Goal: Task Accomplishment & Management: Complete application form

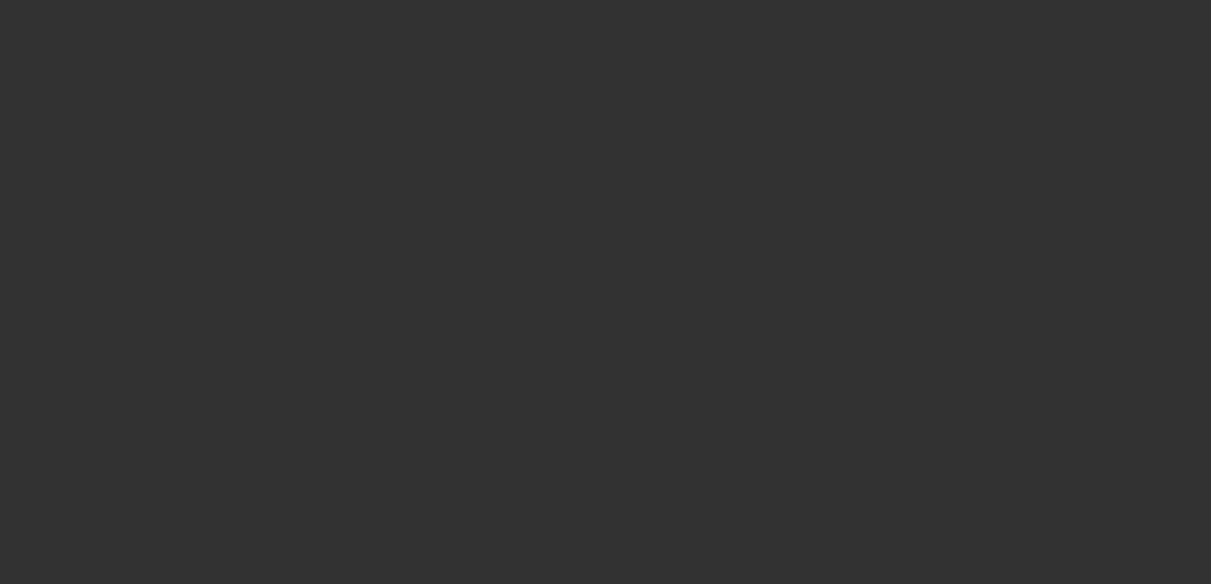
select select "3"
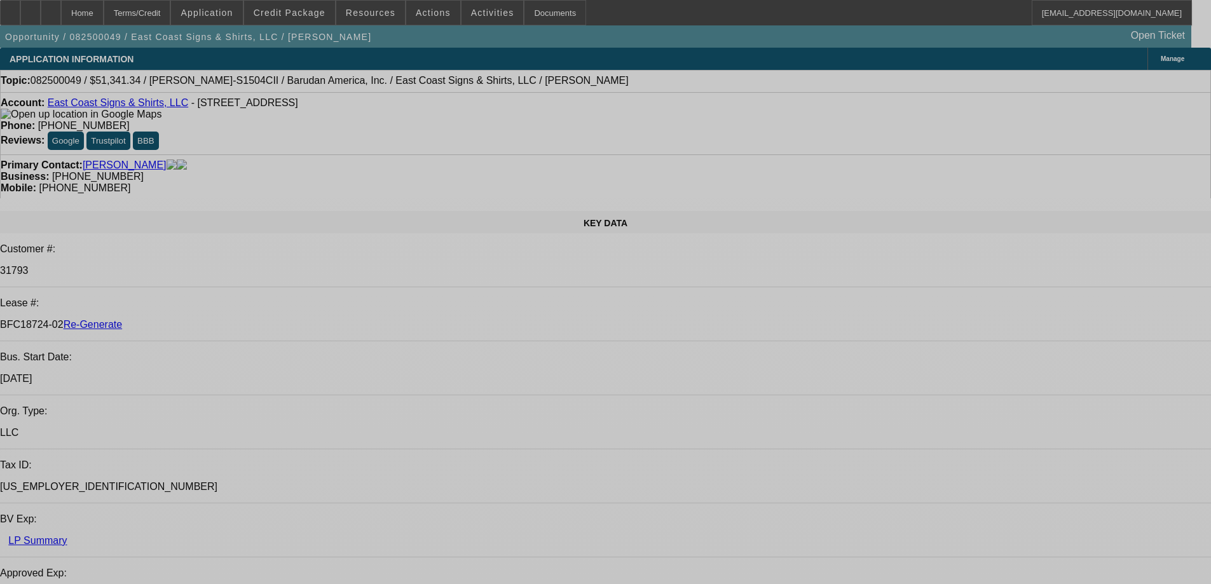
select select "0"
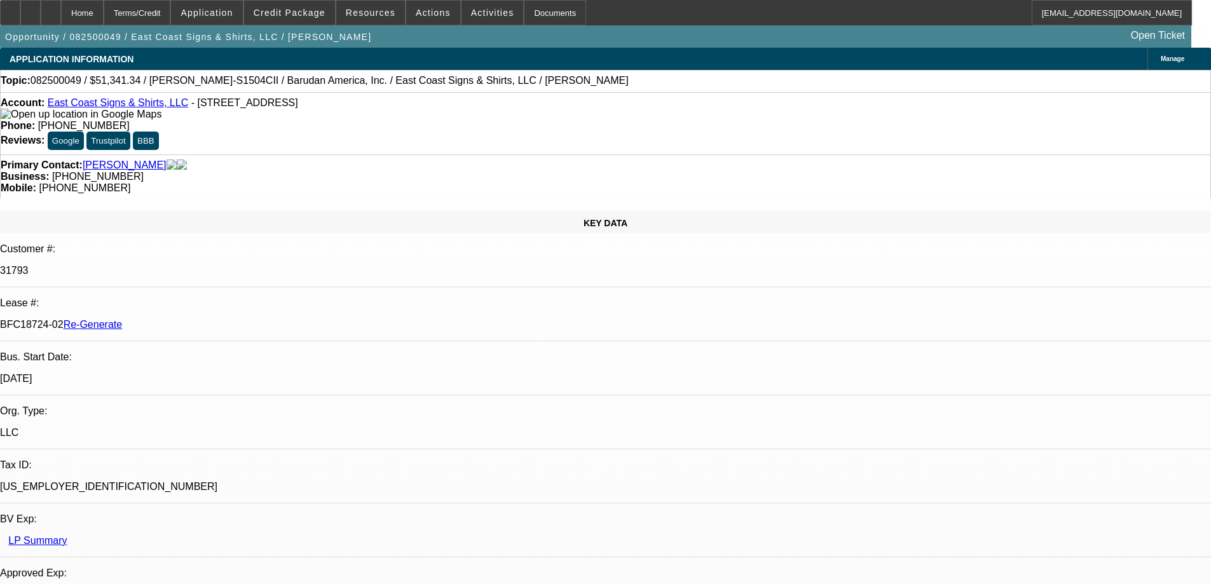
select select "2"
select select "0"
select select "6"
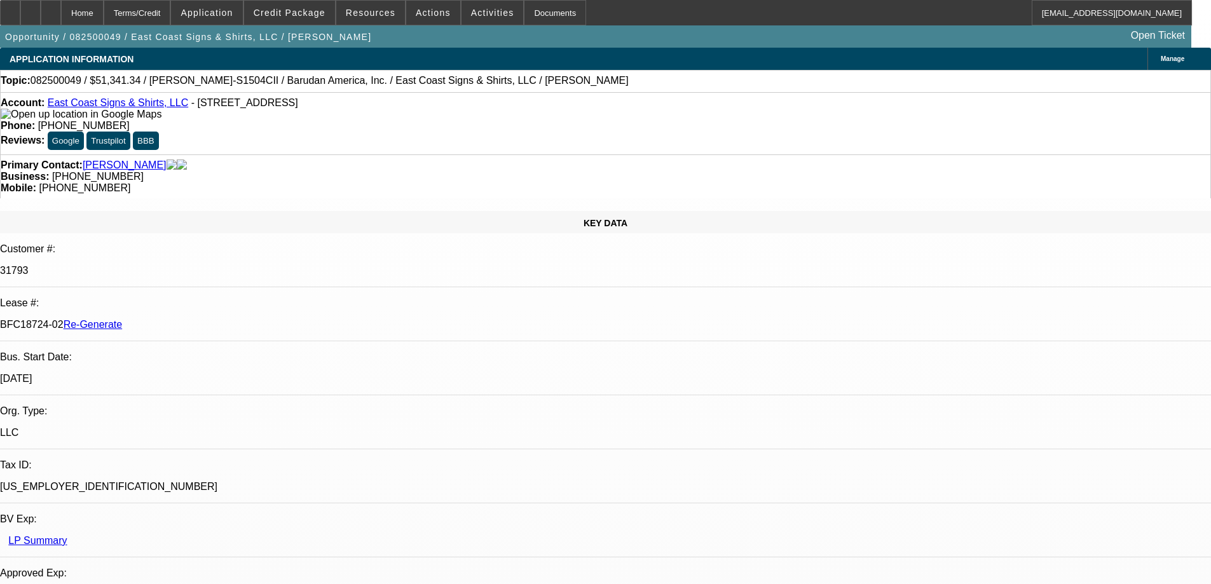
click at [539, 12] on div "Documents" at bounding box center [555, 12] width 62 height 25
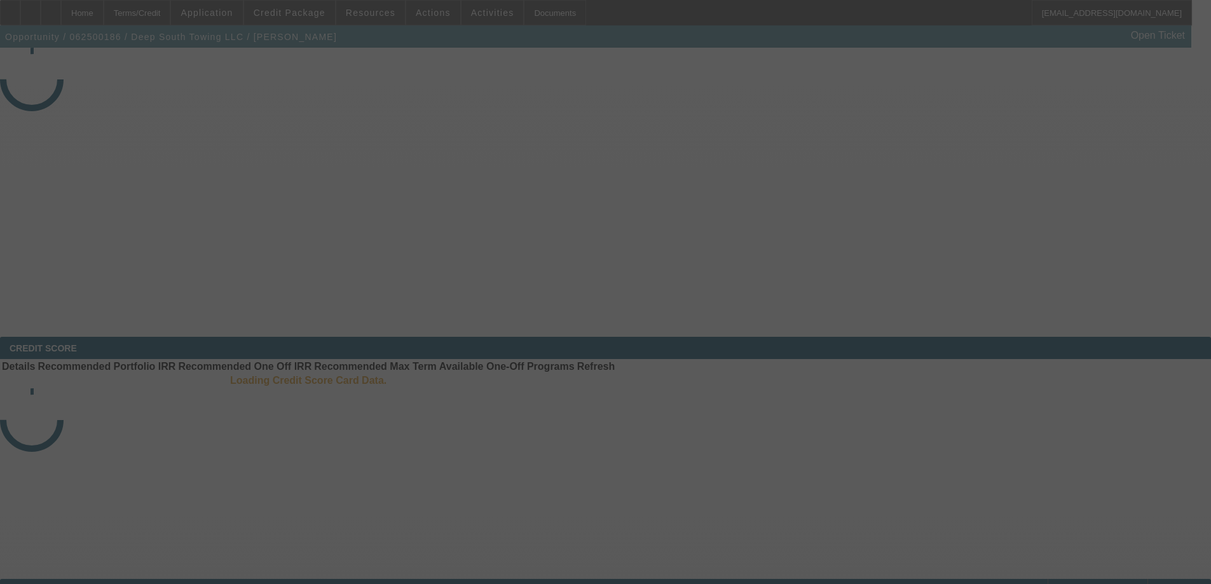
select select "3"
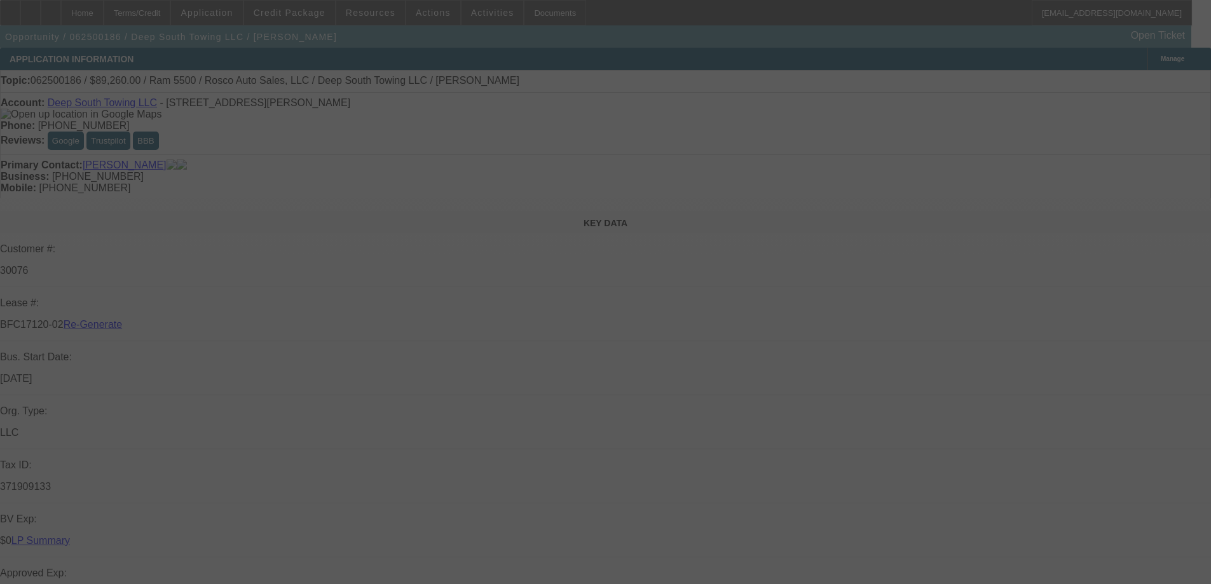
select select "0"
select select "2"
select select "0"
select select "6"
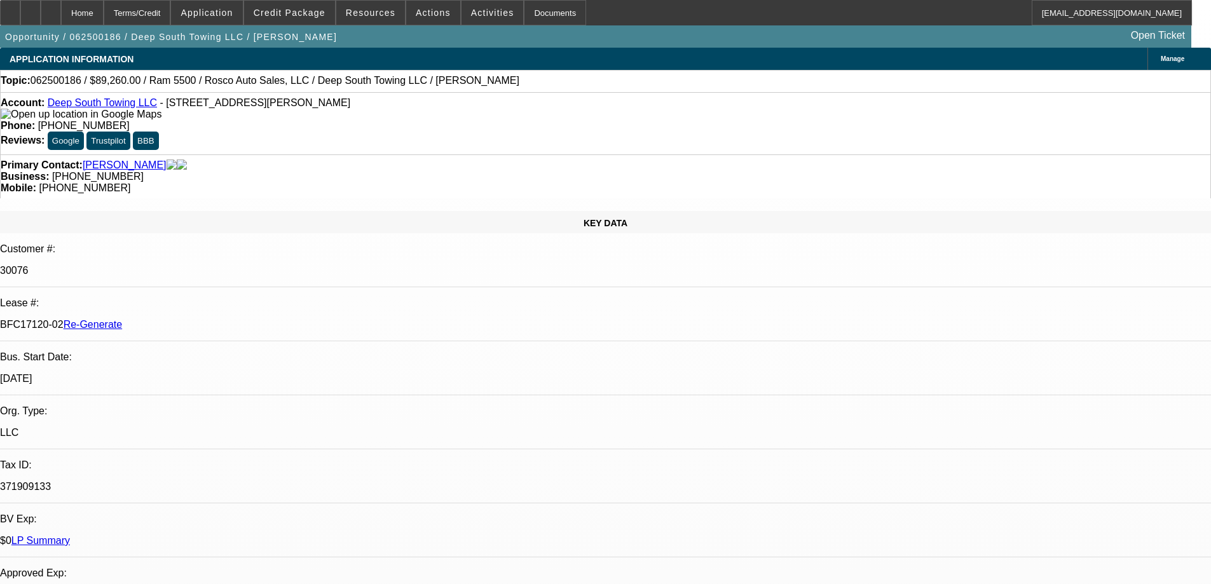
click at [368, 10] on span "Resources" at bounding box center [371, 13] width 50 height 10
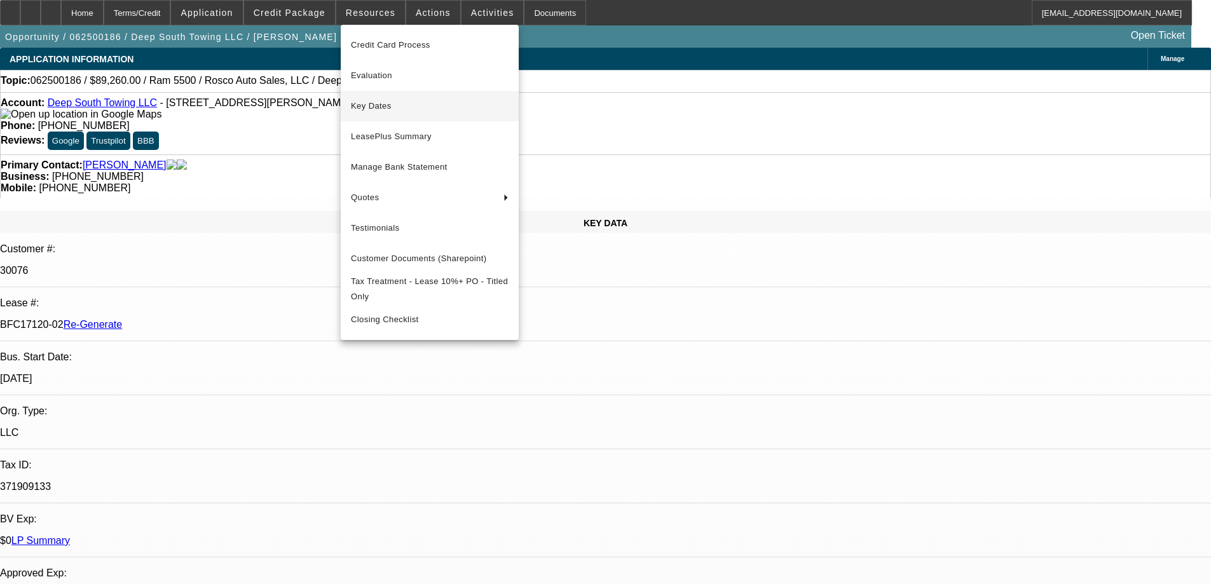
click at [371, 104] on span "Key Dates" at bounding box center [430, 106] width 158 height 15
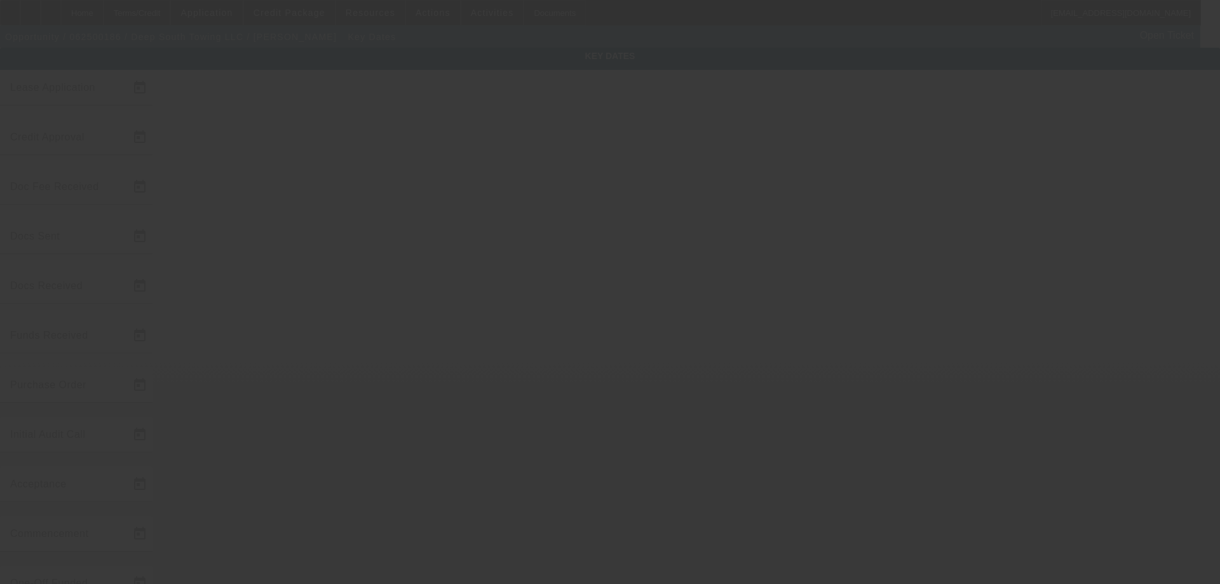
type input "6/9/2025"
type input "8/19/2025"
type input "8/20/2025"
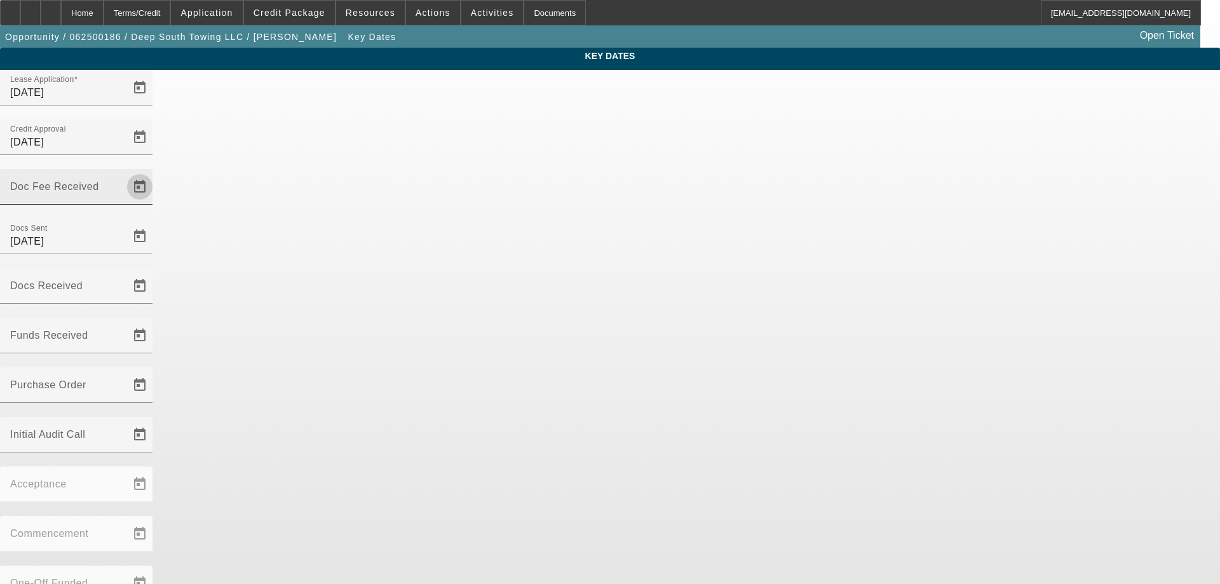
click at [155, 172] on span "Open calendar" at bounding box center [140, 187] width 31 height 31
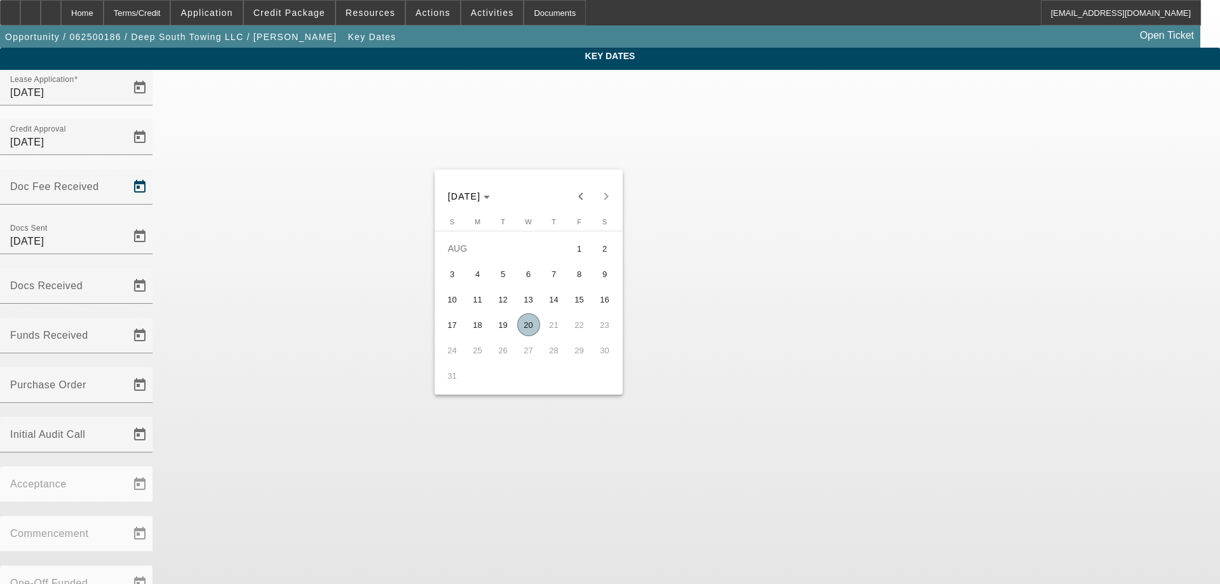
click at [532, 326] on span "20" at bounding box center [528, 324] width 23 height 23
type input "8/20/2025"
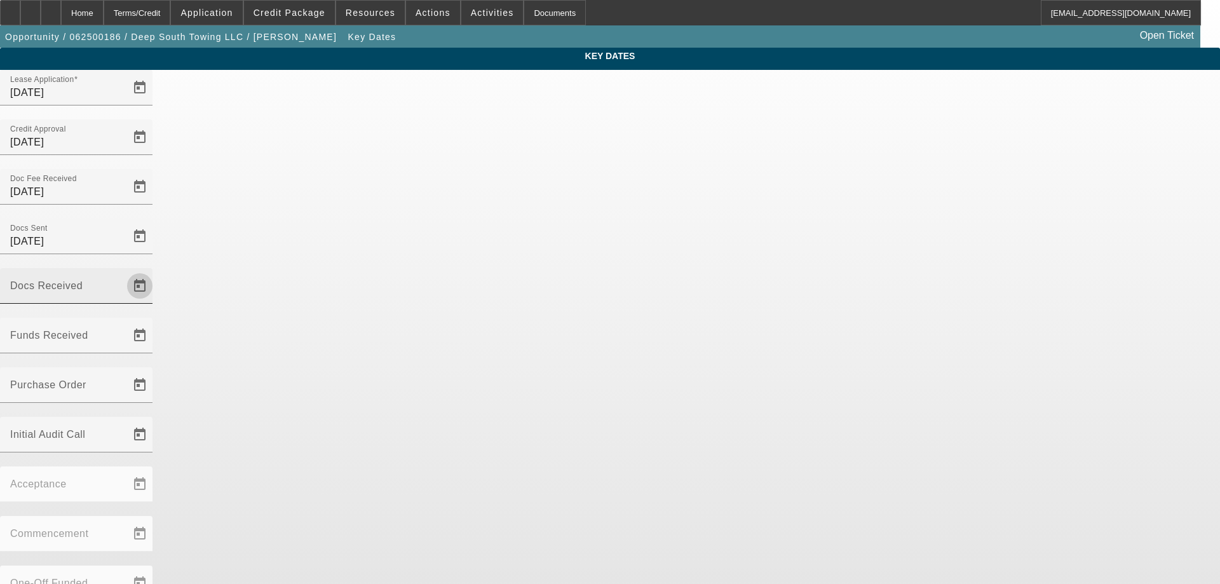
click at [155, 271] on span "Open calendar" at bounding box center [140, 286] width 31 height 31
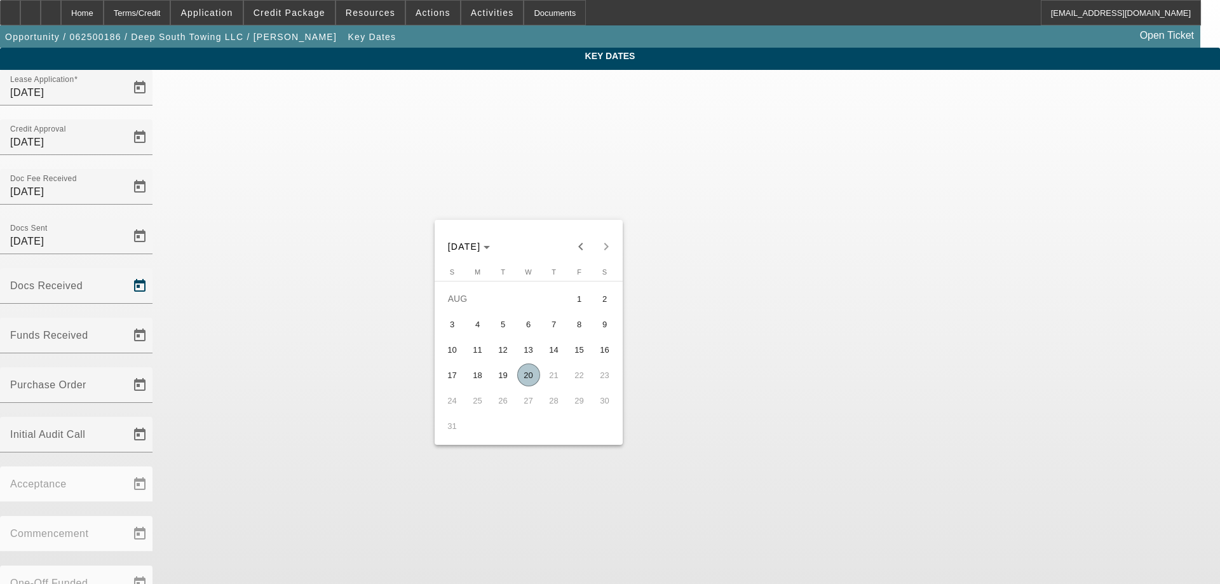
click at [536, 372] on span "20" at bounding box center [528, 375] width 23 height 23
type input "8/20/2025"
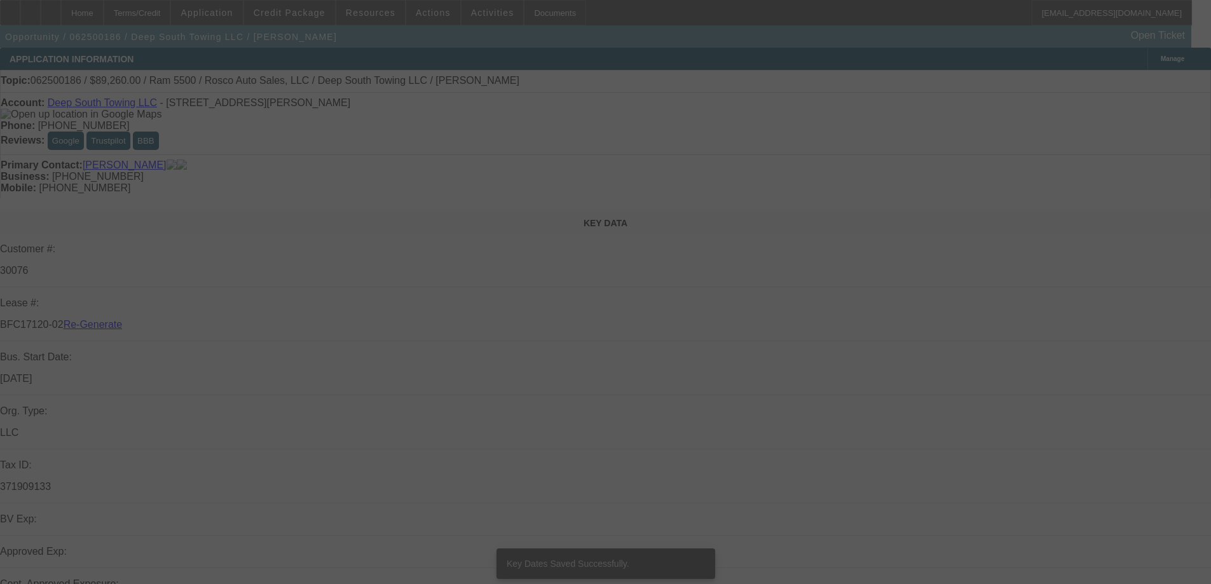
select select "3"
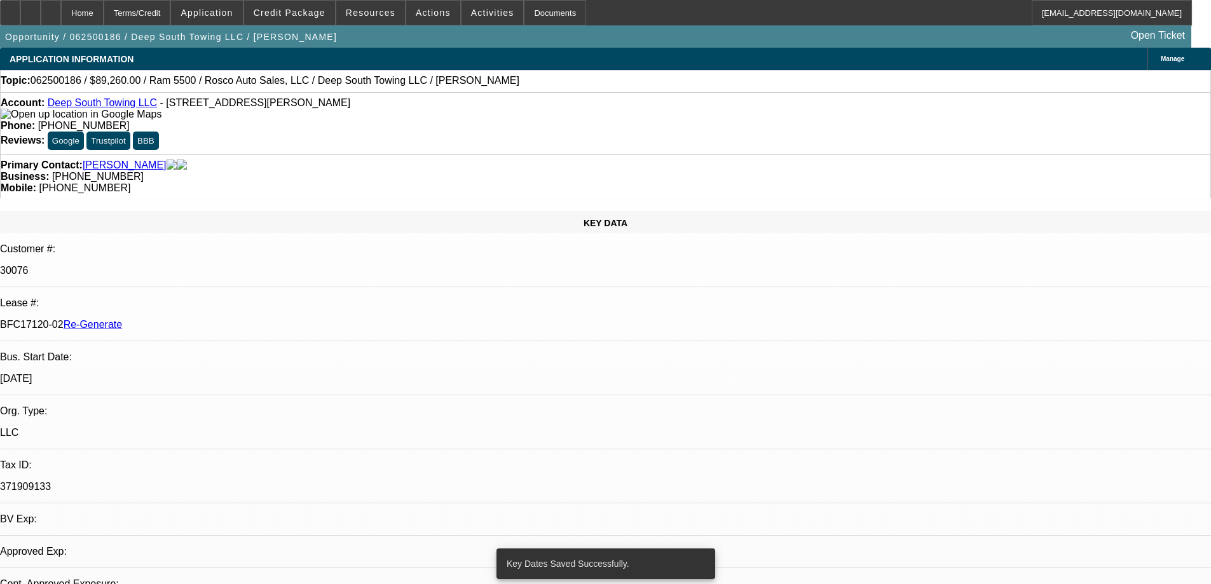
select select "0"
select select "2"
select select "0"
select select "6"
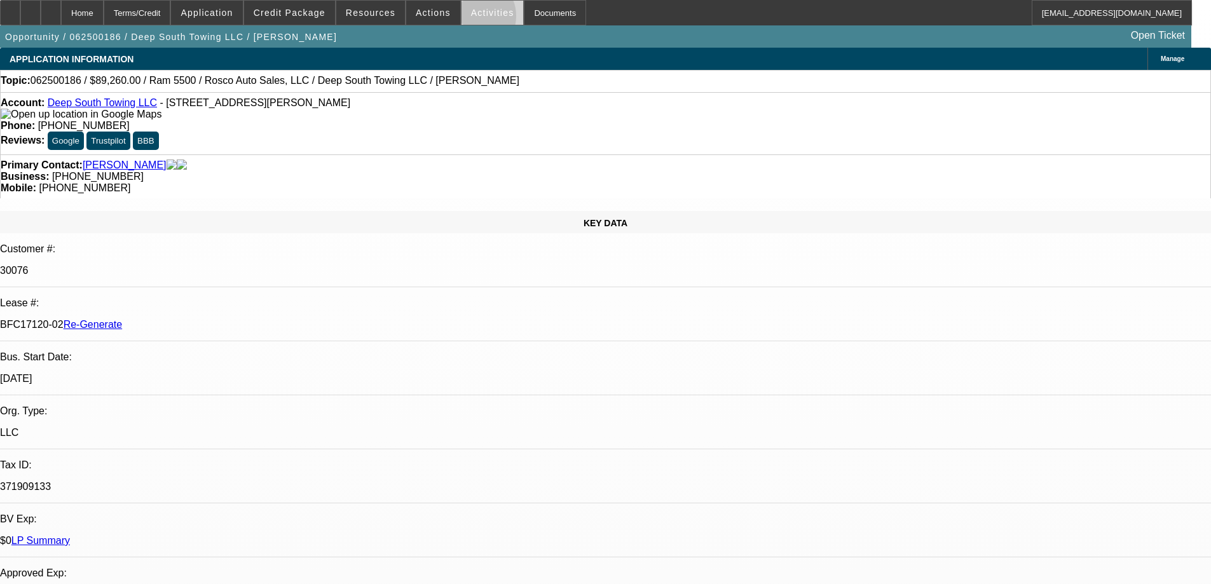
click at [461, 18] on span at bounding box center [492, 12] width 62 height 31
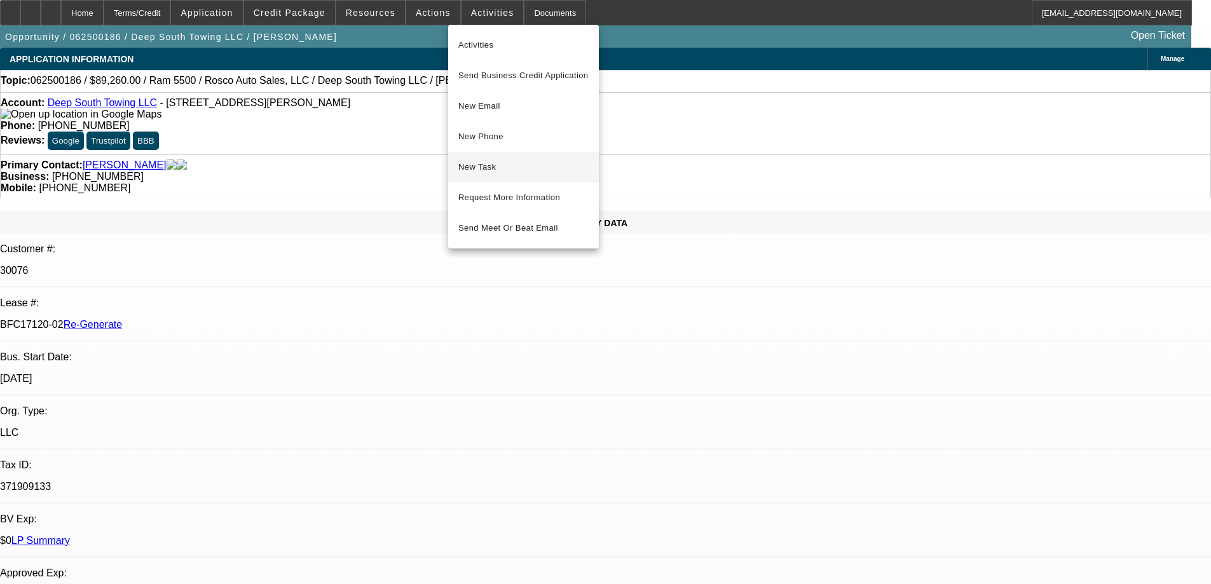
click at [477, 171] on span "New Task" at bounding box center [523, 167] width 130 height 15
